Goal: Transaction & Acquisition: Book appointment/travel/reservation

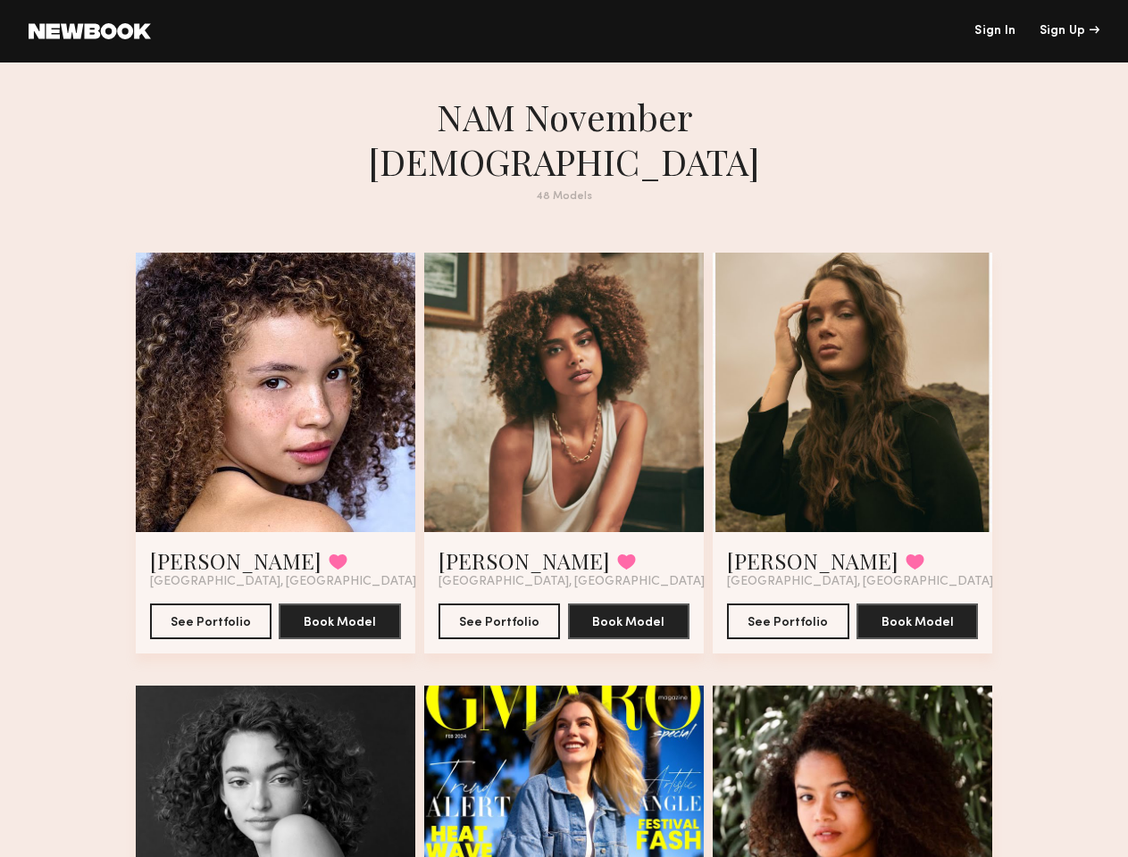
click at [1069, 31] on div "Sign Up" at bounding box center [1070, 31] width 60 height 13
click at [256, 359] on div at bounding box center [276, 393] width 280 height 280
click at [329, 554] on button at bounding box center [338, 562] width 19 height 16
click at [325, 603] on button "Book Model" at bounding box center [340, 621] width 122 height 36
click at [564, 359] on div at bounding box center [564, 393] width 280 height 280
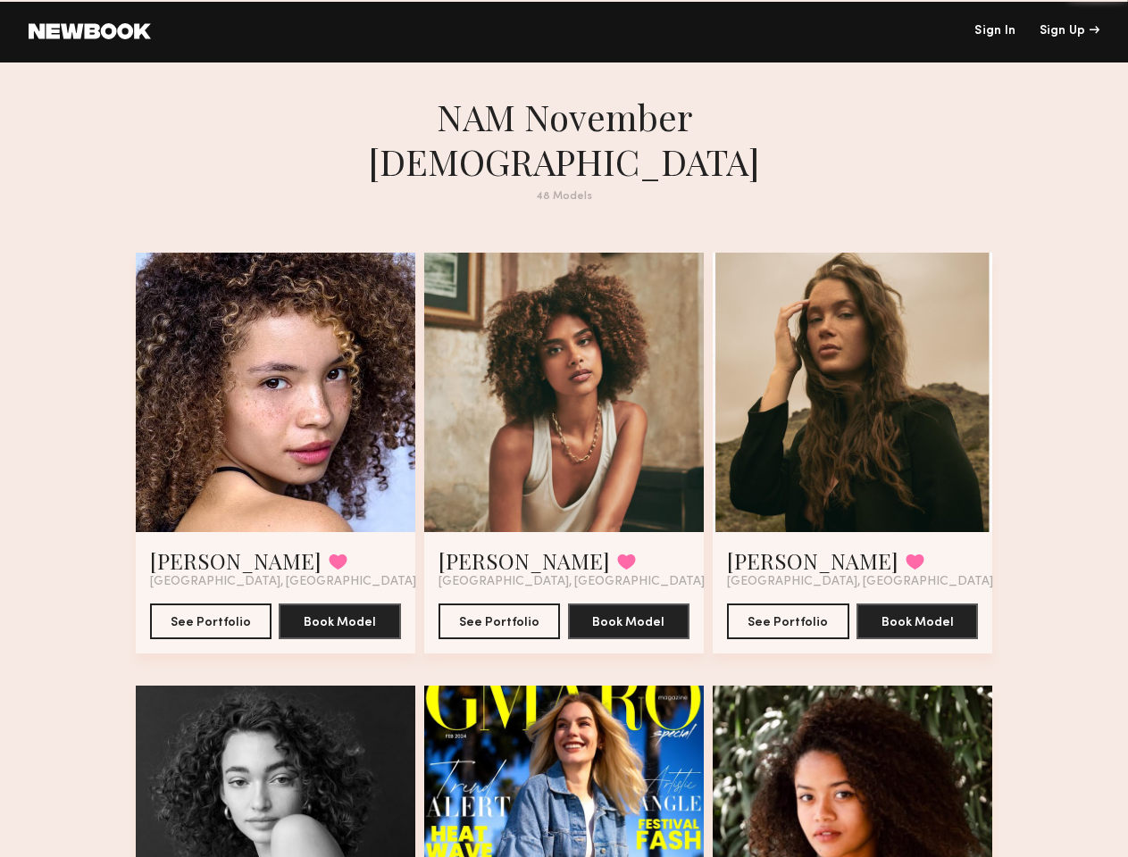
click at [617, 554] on button at bounding box center [626, 562] width 19 height 16
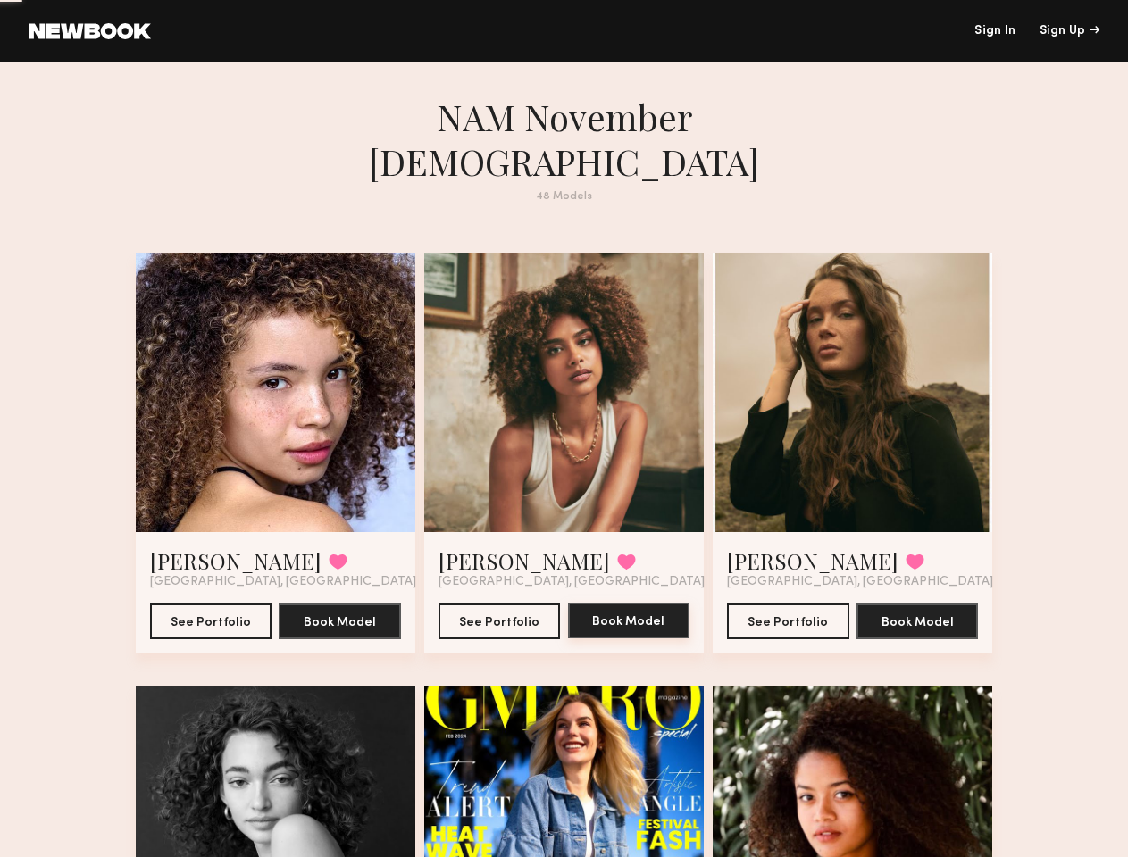
click at [633, 603] on button "Book Model" at bounding box center [629, 621] width 122 height 36
click at [872, 359] on div at bounding box center [853, 393] width 280 height 280
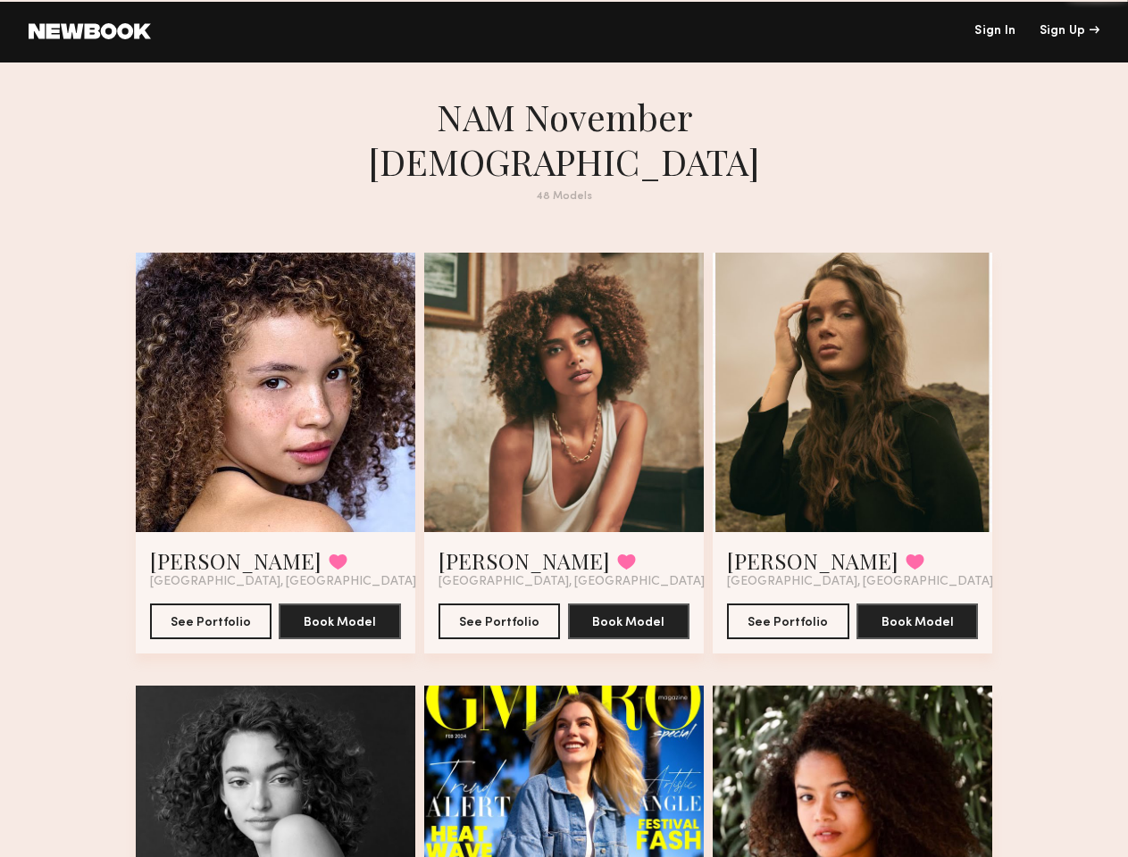
click at [906, 554] on button at bounding box center [915, 562] width 19 height 16
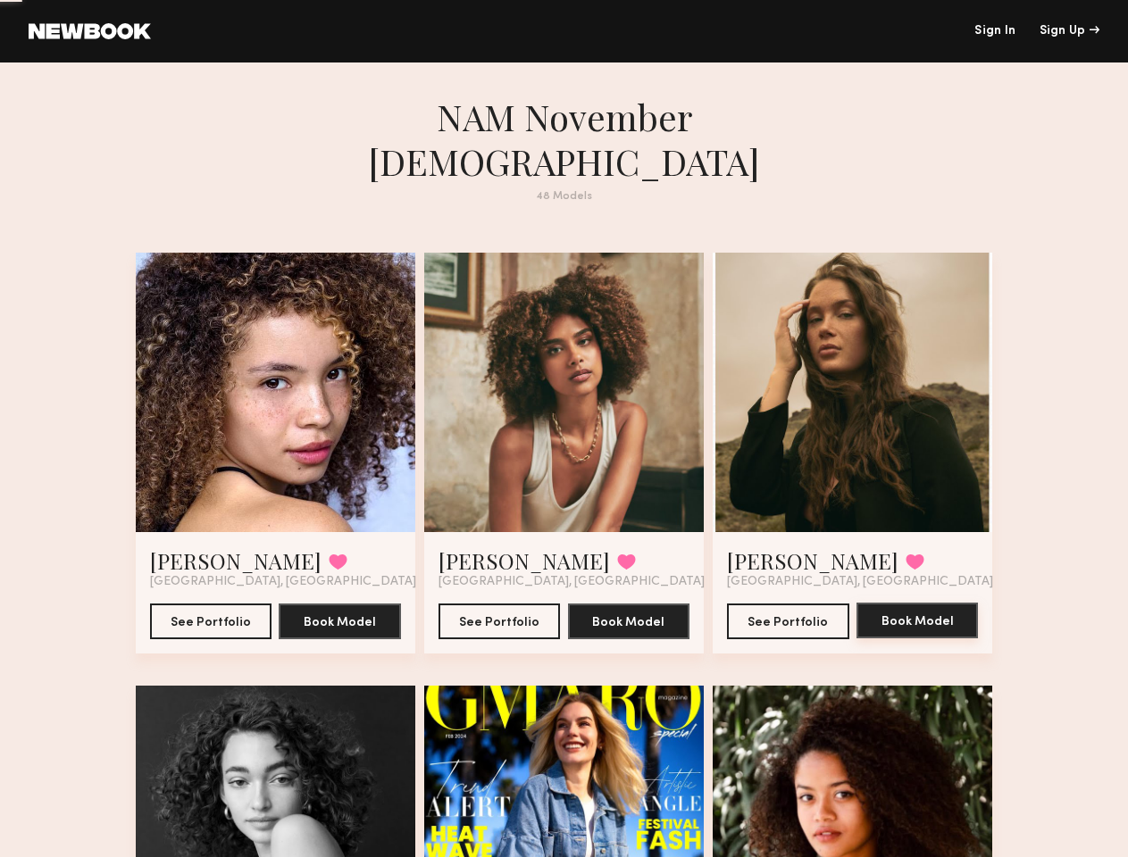
click at [941, 603] on button "Book Model" at bounding box center [918, 621] width 122 height 36
